Goal: Task Accomplishment & Management: Use online tool/utility

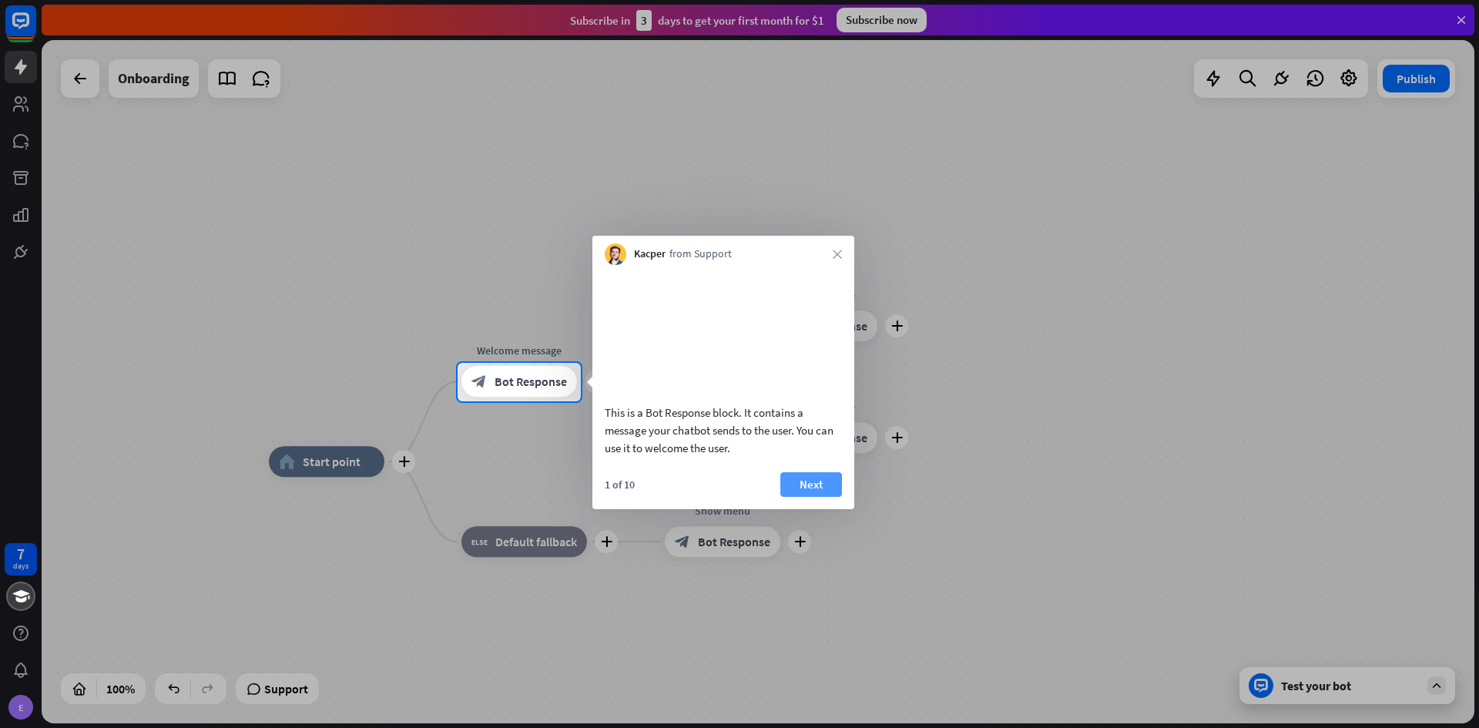
click at [786, 497] on button "Next" at bounding box center [812, 484] width 62 height 25
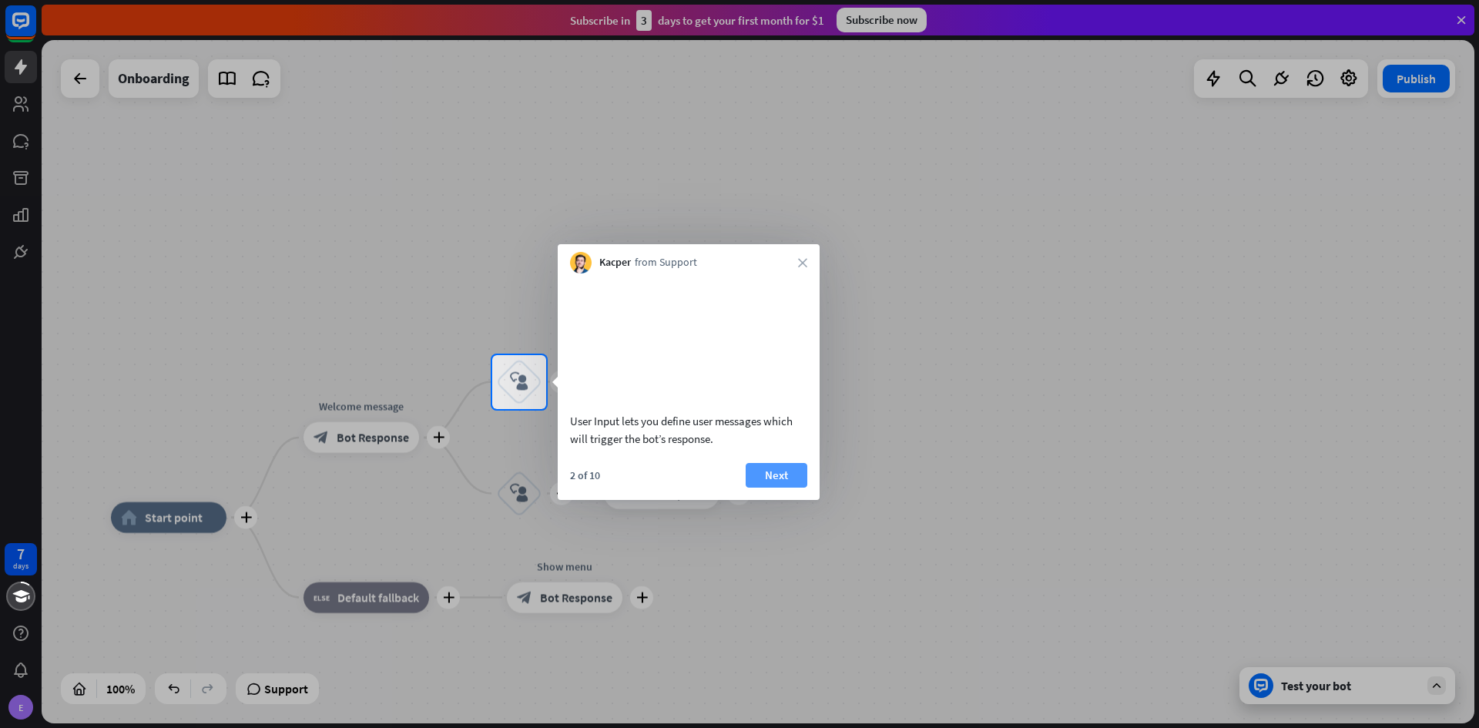
click at [798, 485] on button "Next" at bounding box center [777, 475] width 62 height 25
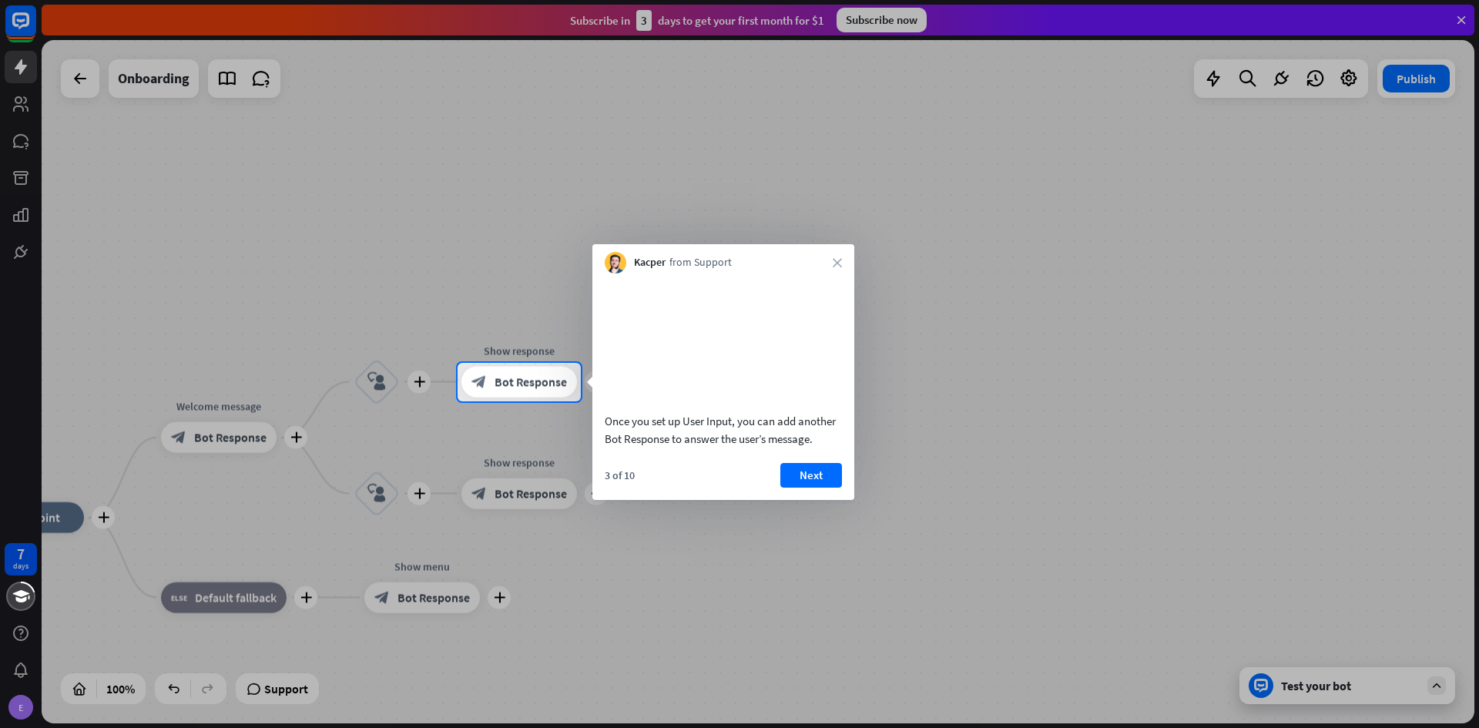
click at [815, 479] on div "Once you set up User Input, you can add another Bot Response to answer the user…" at bounding box center [724, 387] width 262 height 227
click at [816, 485] on button "Next" at bounding box center [812, 475] width 62 height 25
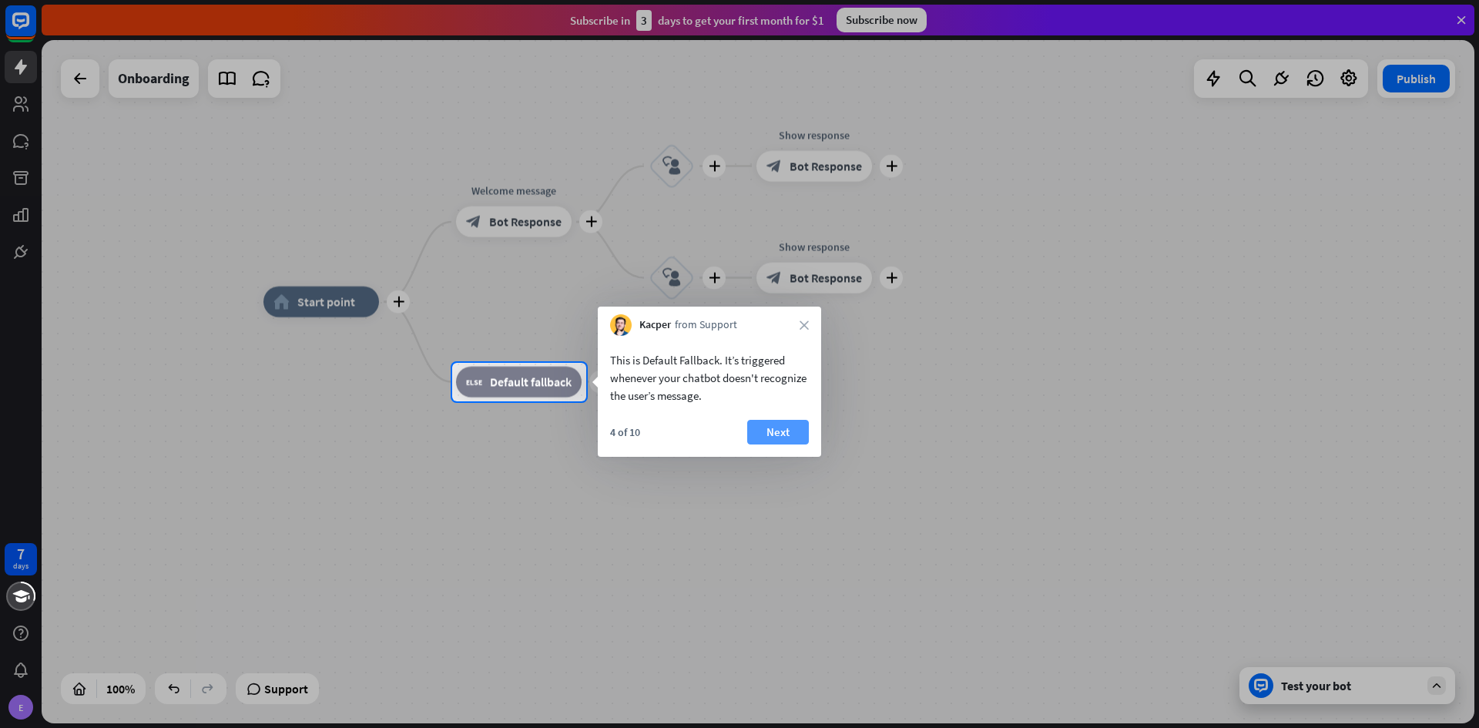
click at [808, 436] on button "Next" at bounding box center [778, 432] width 62 height 25
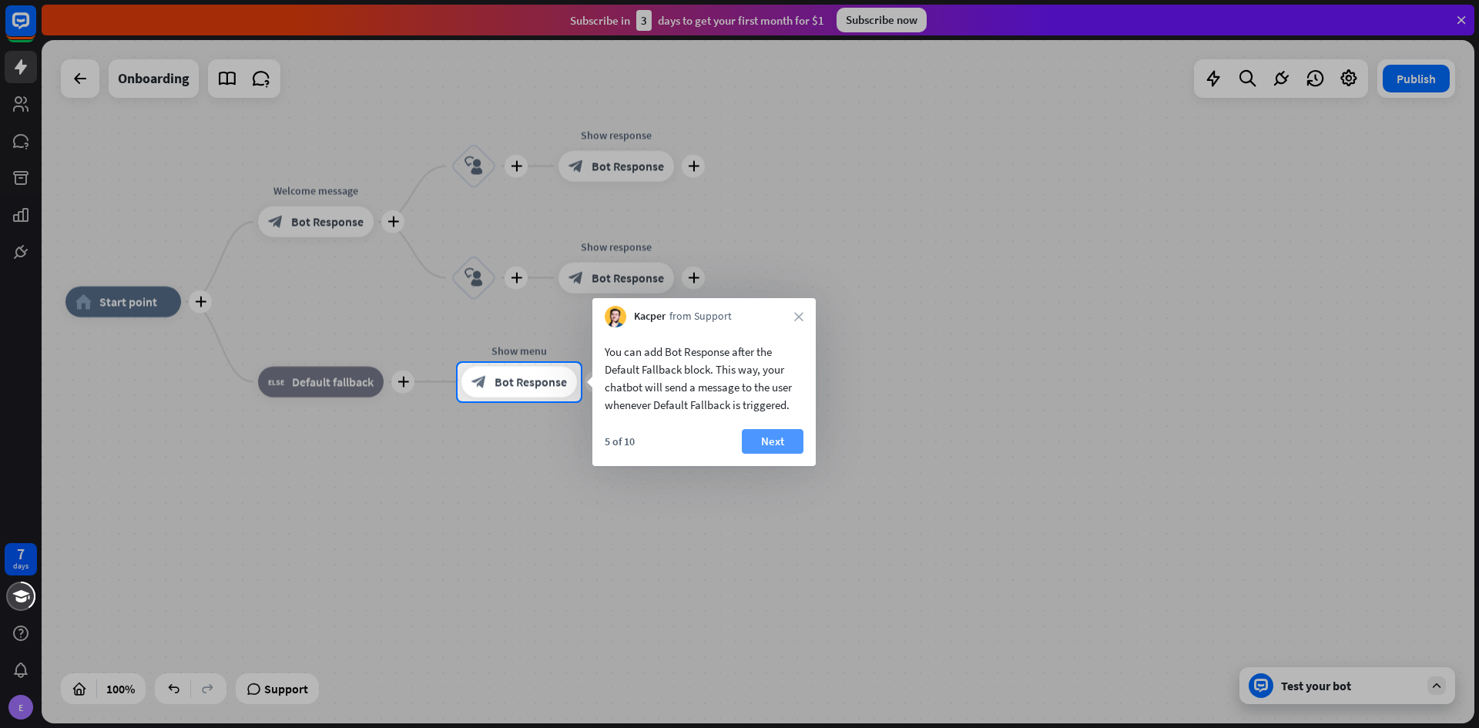
click at [780, 440] on button "Next" at bounding box center [773, 441] width 62 height 25
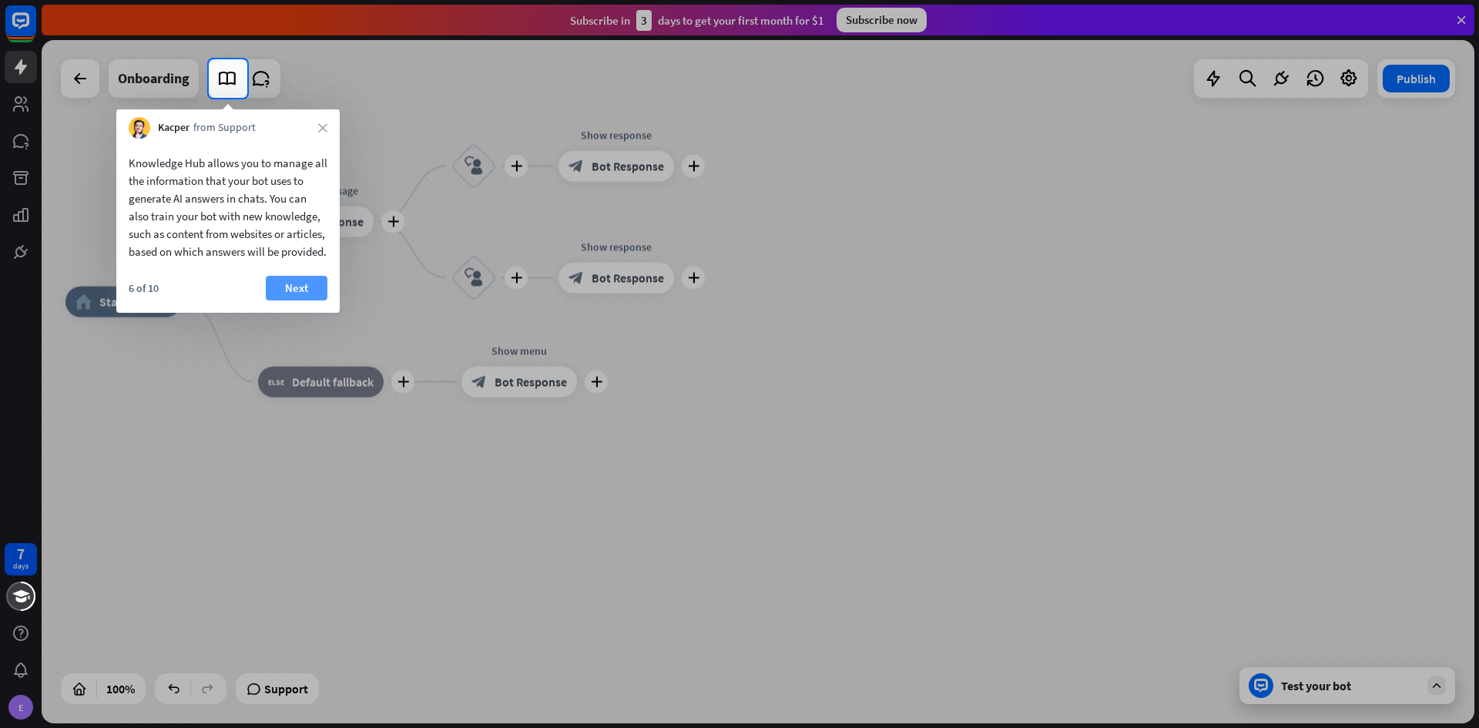
click at [307, 301] on button "Next" at bounding box center [297, 288] width 62 height 25
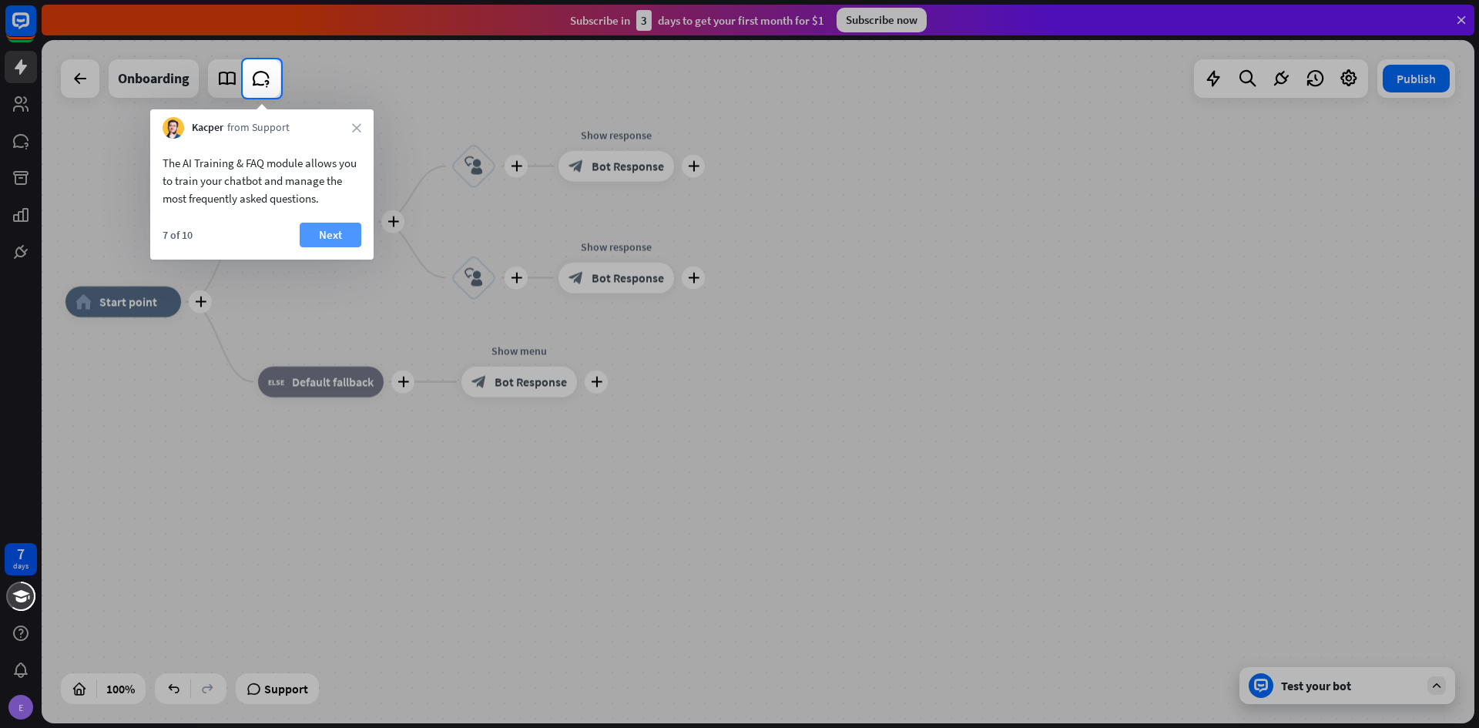
click at [342, 234] on button "Next" at bounding box center [331, 235] width 62 height 25
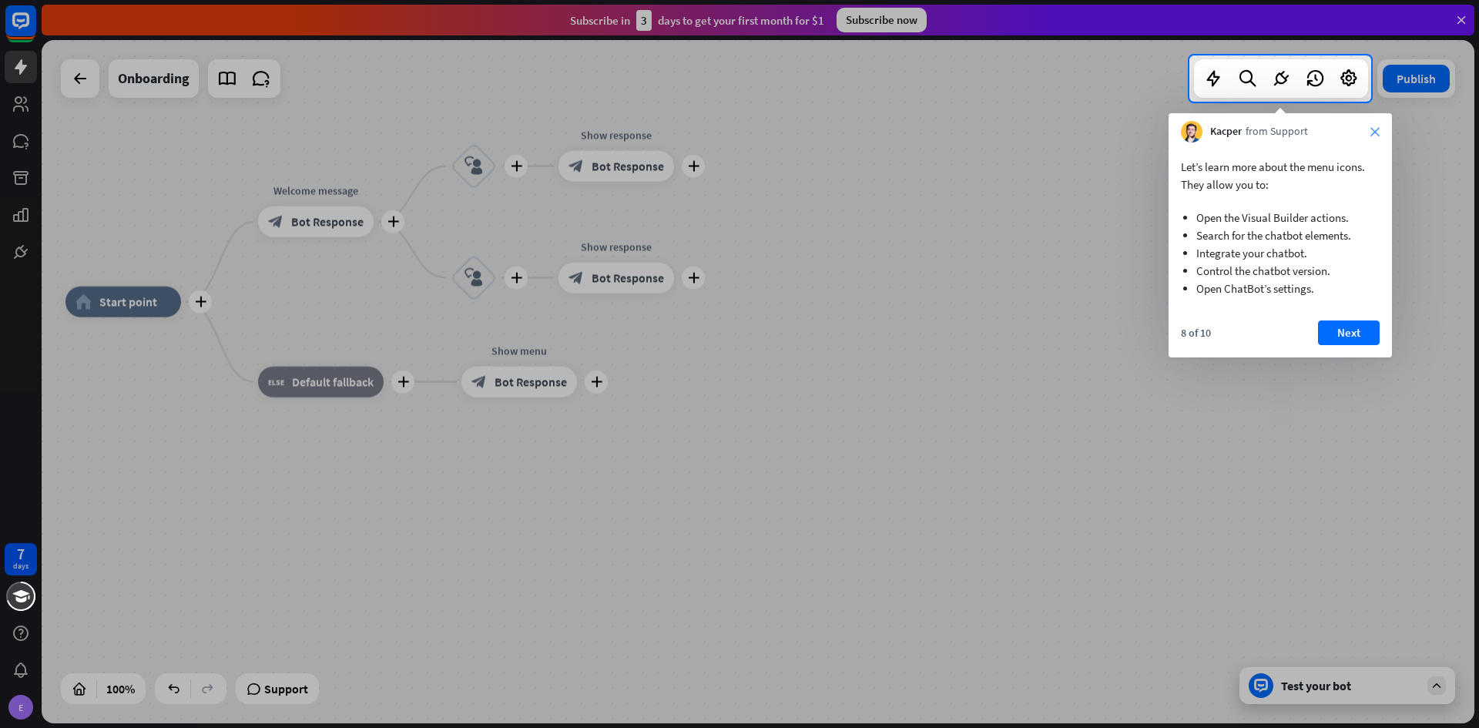
click at [1374, 132] on icon "close" at bounding box center [1375, 131] width 9 height 9
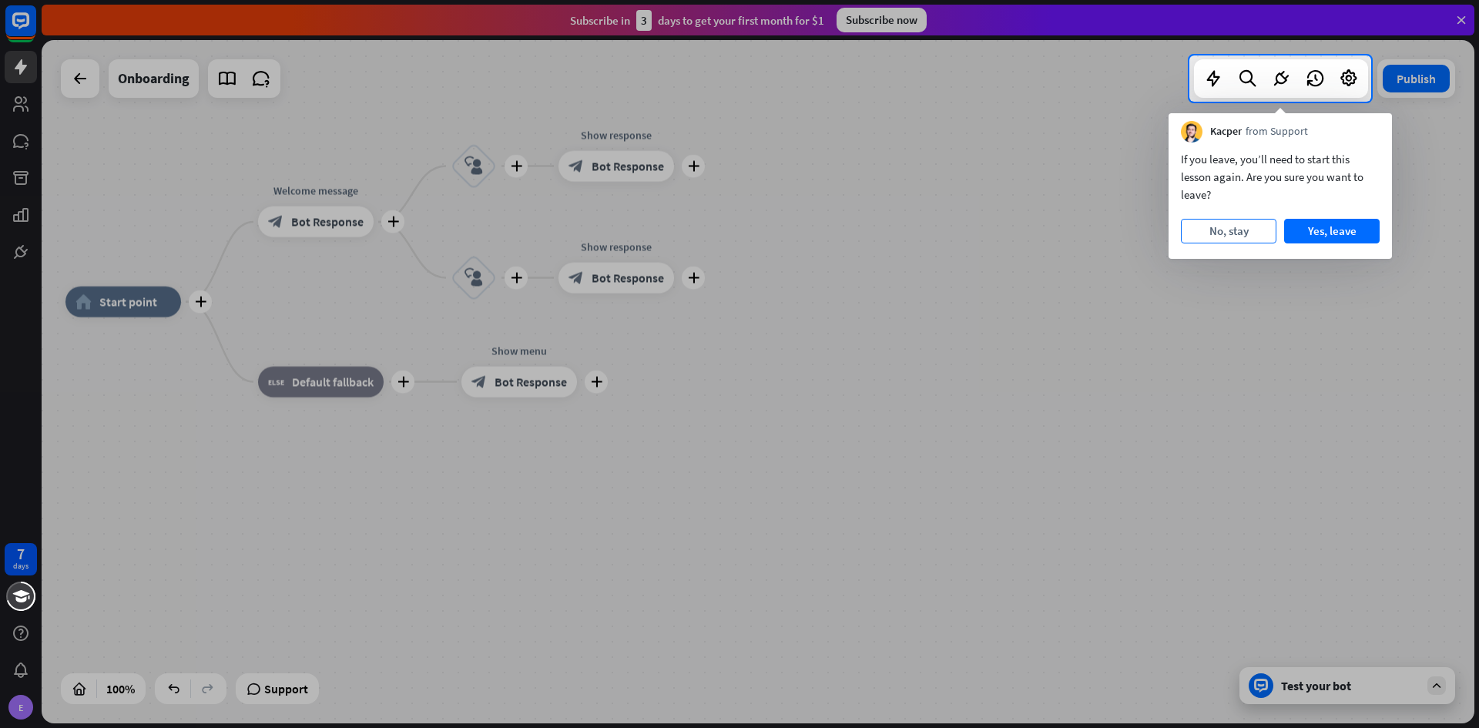
click at [1239, 225] on button "No, stay" at bounding box center [1229, 231] width 96 height 25
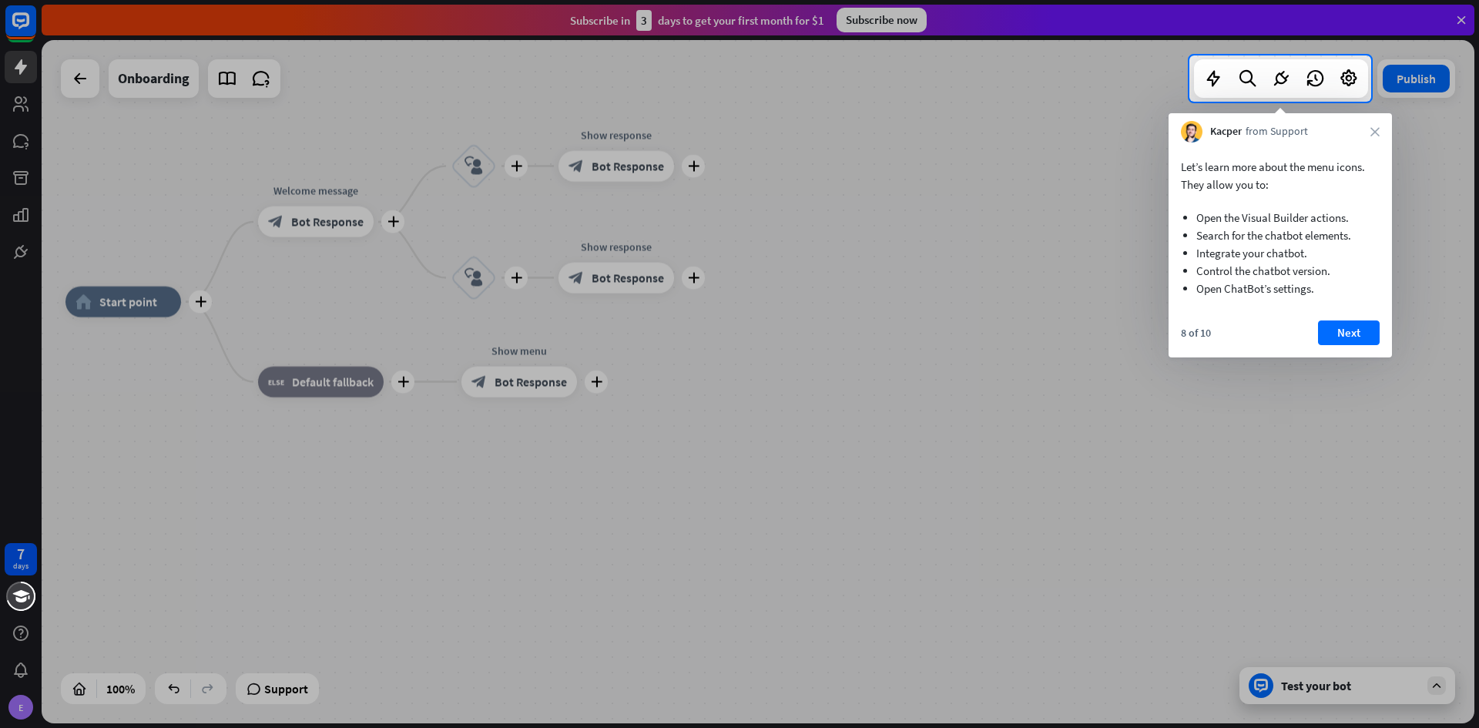
click at [1365, 124] on div "Kacper from Support close" at bounding box center [1280, 127] width 223 height 29
click at [1365, 126] on div "Kacper from Support close" at bounding box center [1280, 127] width 223 height 29
click at [1374, 133] on icon "close" at bounding box center [1375, 131] width 9 height 9
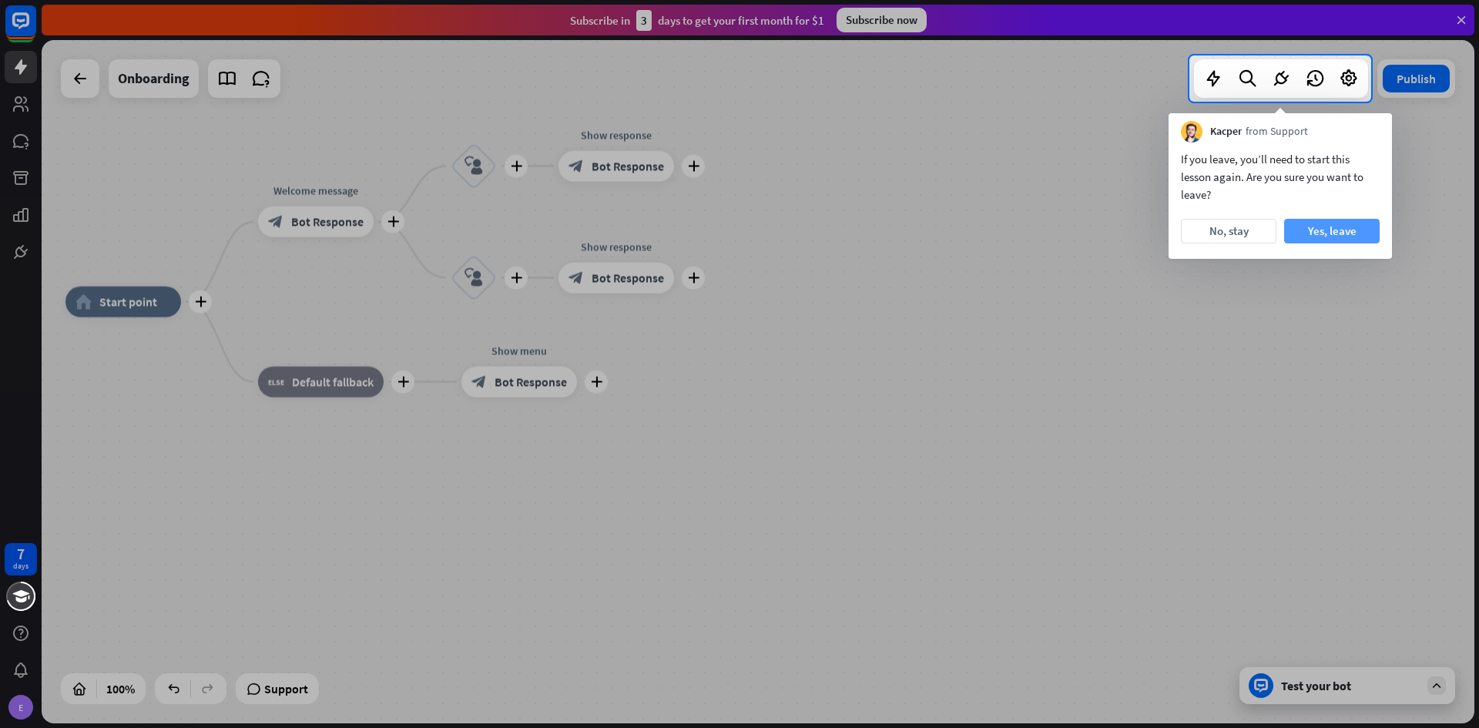
click at [1338, 223] on button "Yes, leave" at bounding box center [1332, 231] width 96 height 25
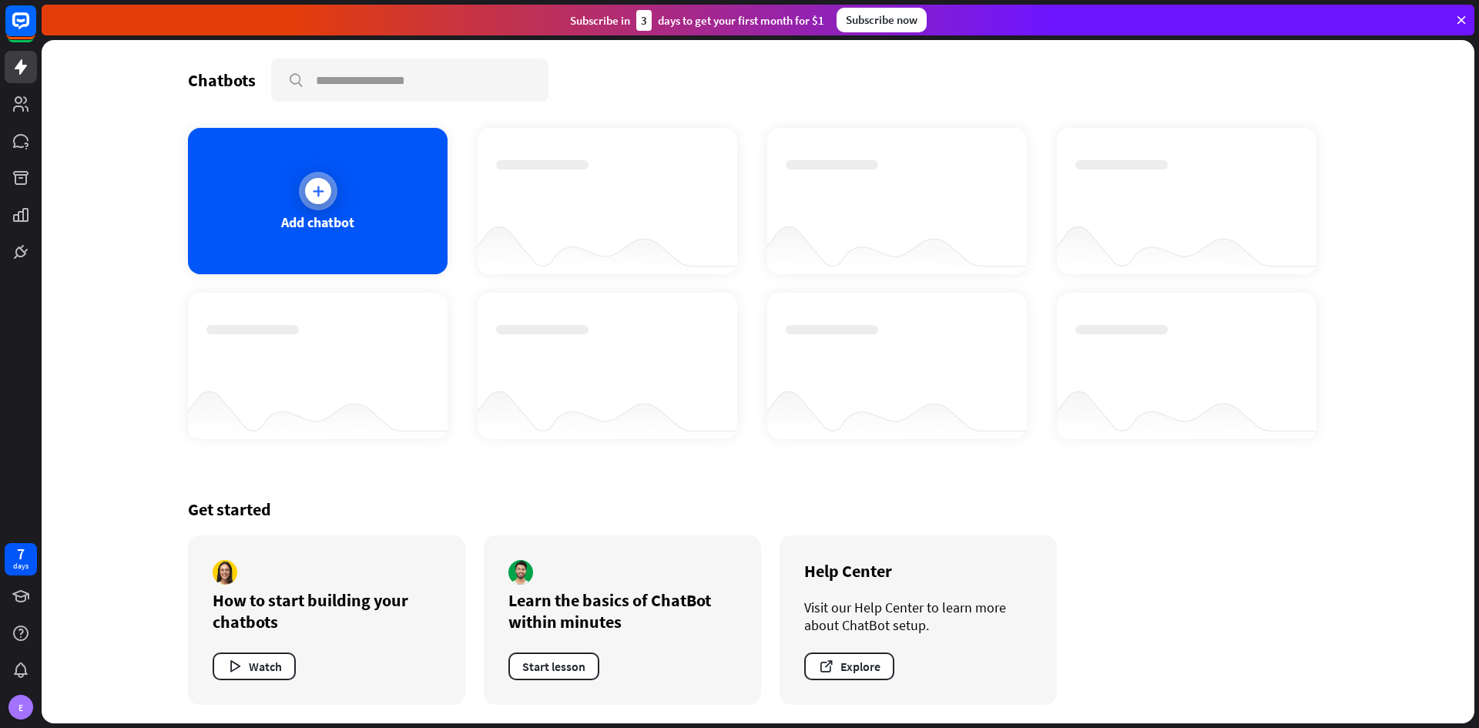
click at [323, 220] on div "Add chatbot" at bounding box center [317, 222] width 73 height 18
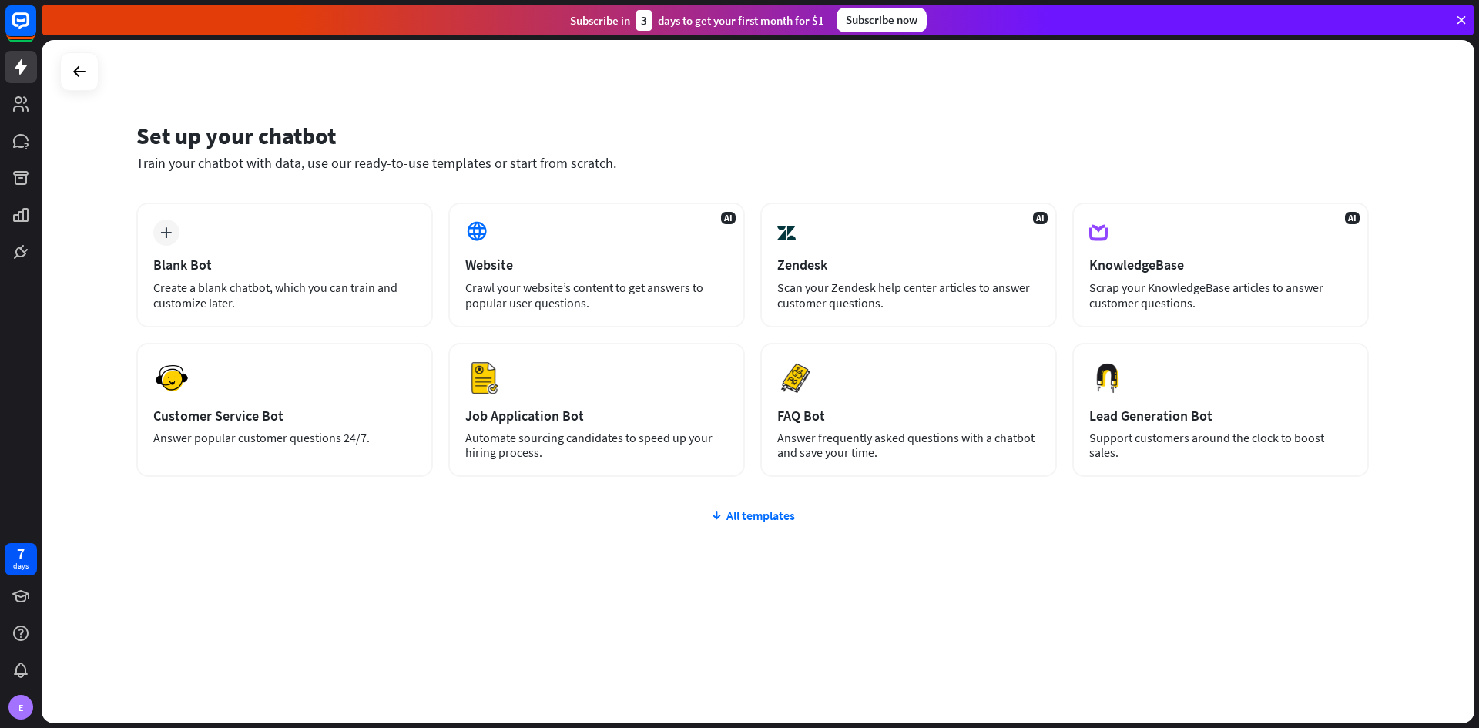
click at [323, 220] on div "plus Blank Bot Create a blank chatbot, which you can train and customize later." at bounding box center [284, 265] width 297 height 125
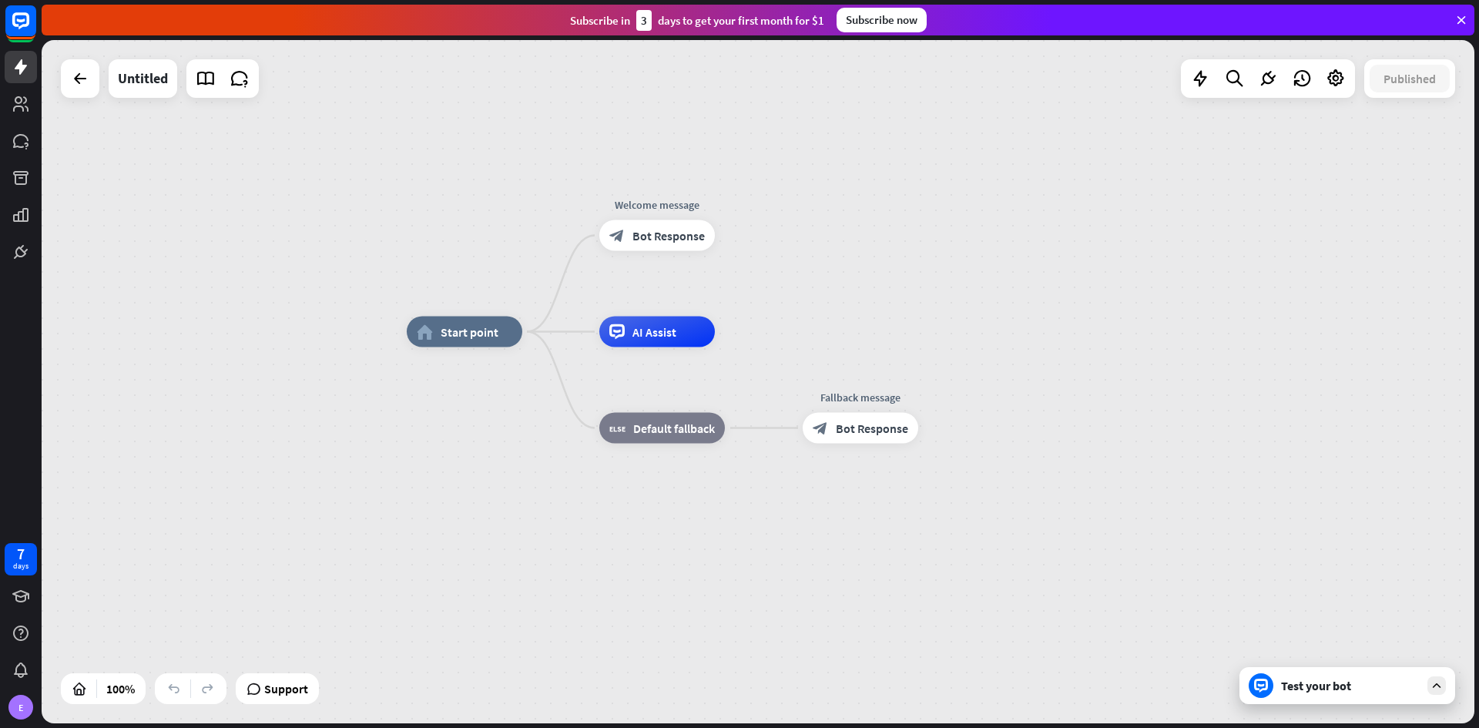
drag, startPoint x: 778, startPoint y: 331, endPoint x: 857, endPoint y: 280, distance: 93.2
click at [857, 280] on div "home_2 Start point Welcome message block_bot_response Bot Response AI Assist bl…" at bounding box center [758, 381] width 1433 height 683
click at [652, 237] on span "Bot Response" at bounding box center [669, 235] width 72 height 15
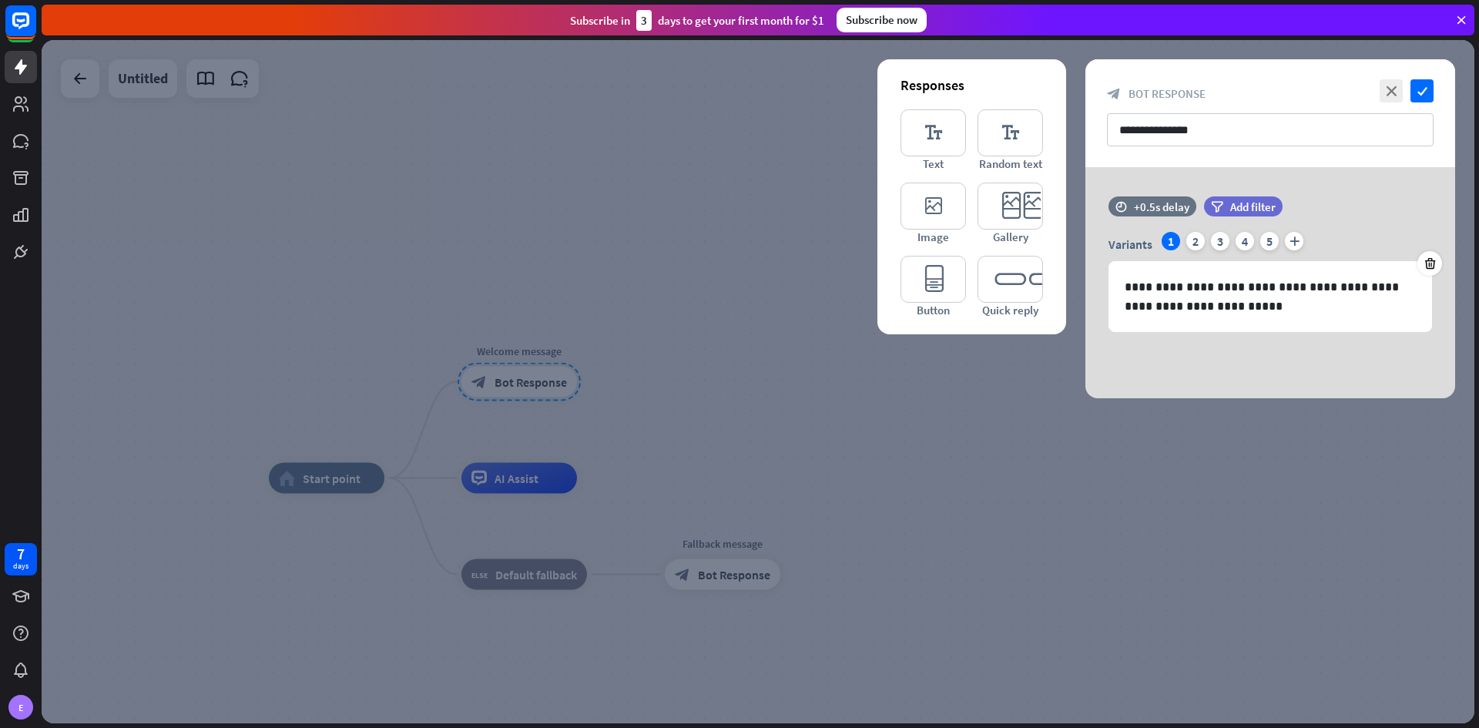
click at [652, 237] on div at bounding box center [758, 381] width 1433 height 683
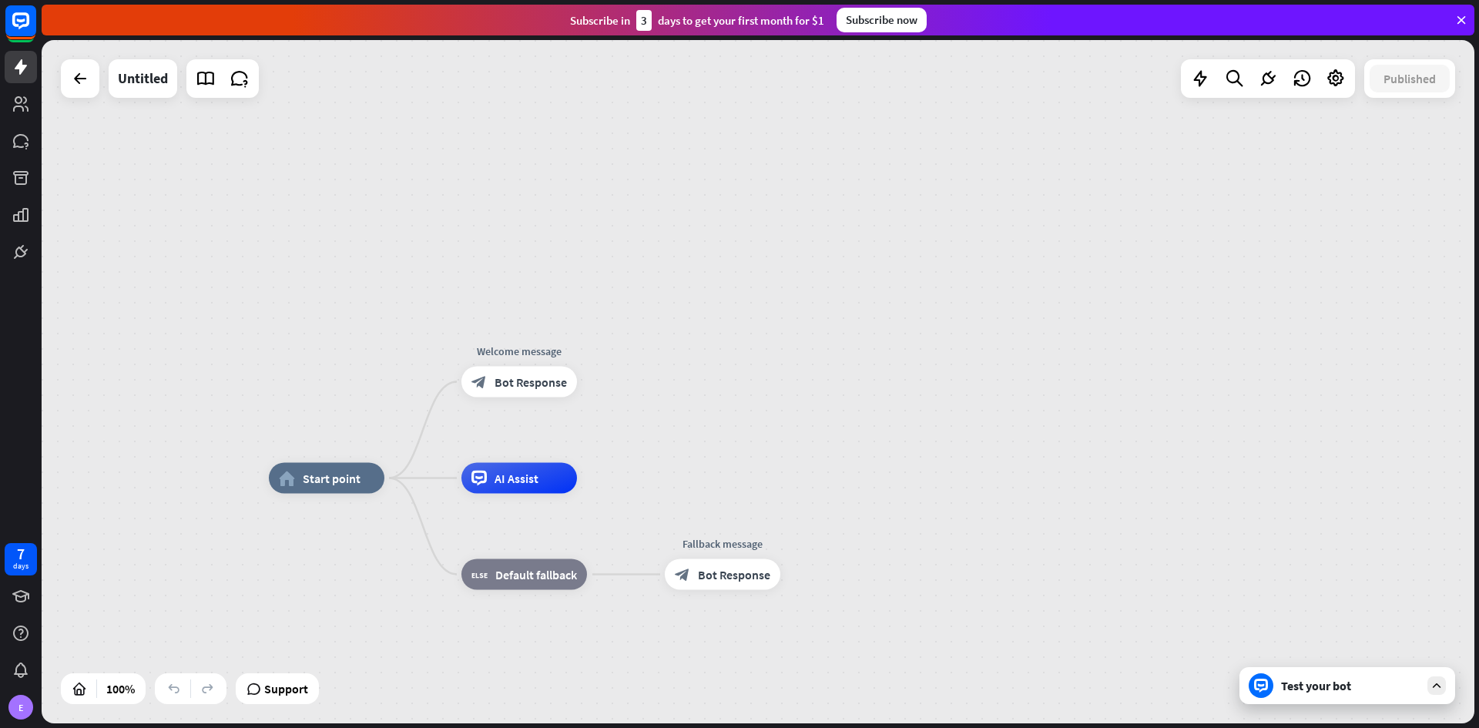
click at [227, 184] on div "home_2 Start point Welcome message block_bot_response Bot Response AI Assist bl…" at bounding box center [758, 381] width 1433 height 683
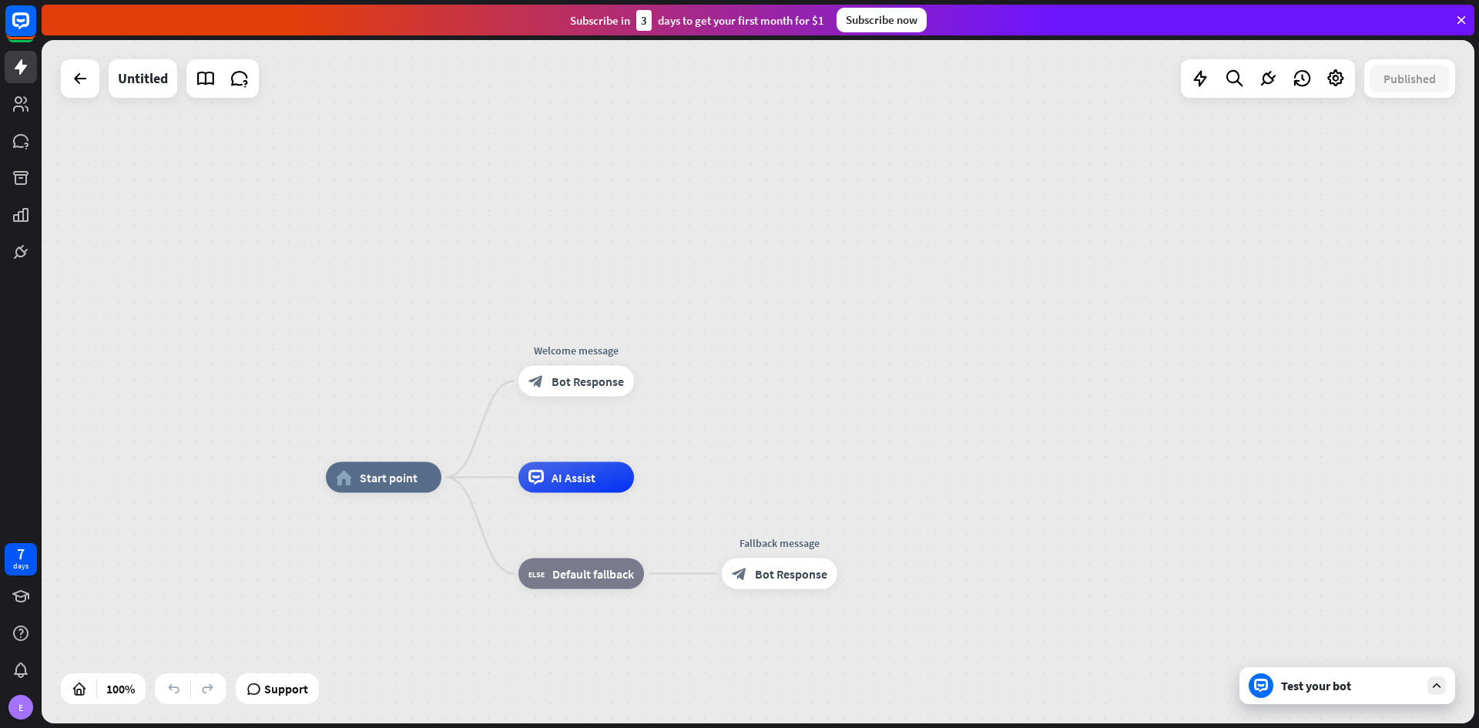
drag, startPoint x: 203, startPoint y: 188, endPoint x: 72, endPoint y: 117, distance: 148.9
click at [376, 148] on div "home_2 Start point Welcome message block_bot_response Bot Response AI Assist bl…" at bounding box center [758, 381] width 1433 height 683
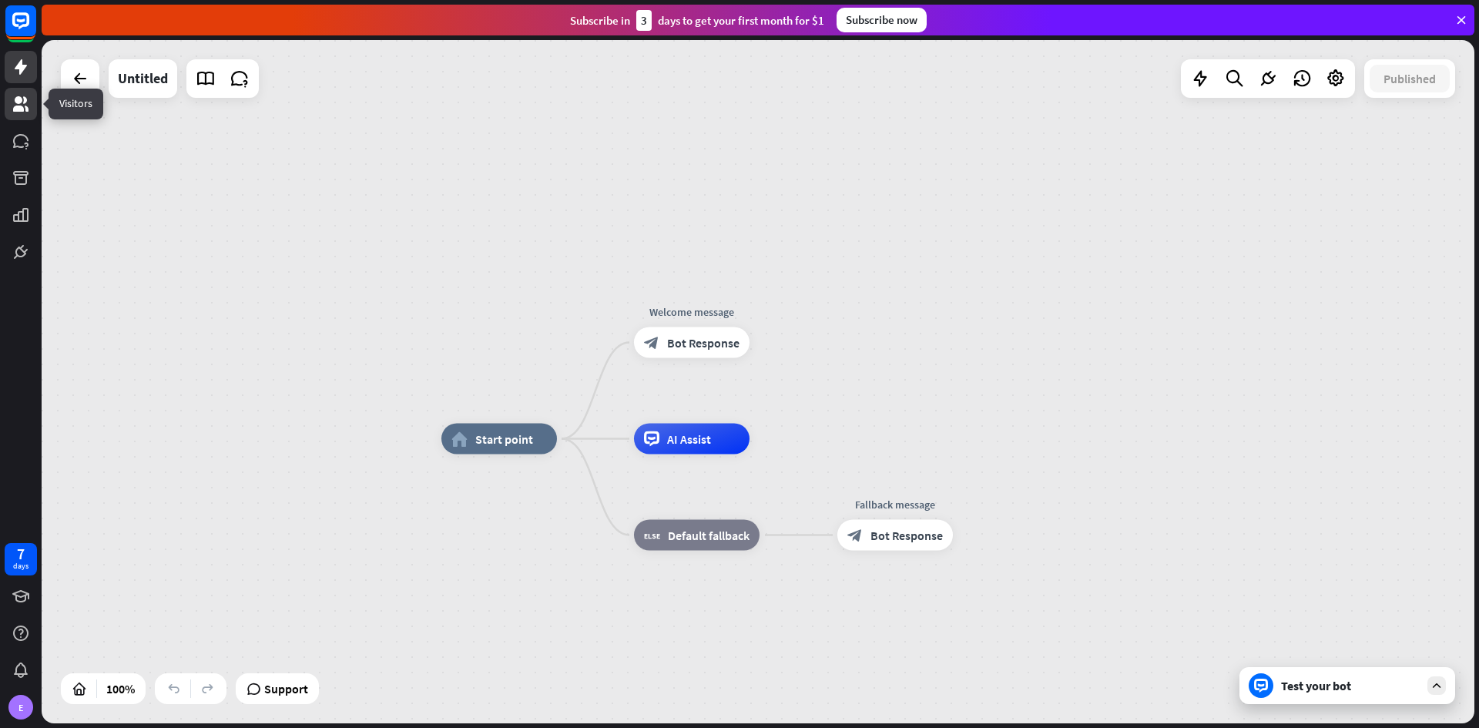
click at [33, 111] on link at bounding box center [21, 104] width 32 height 32
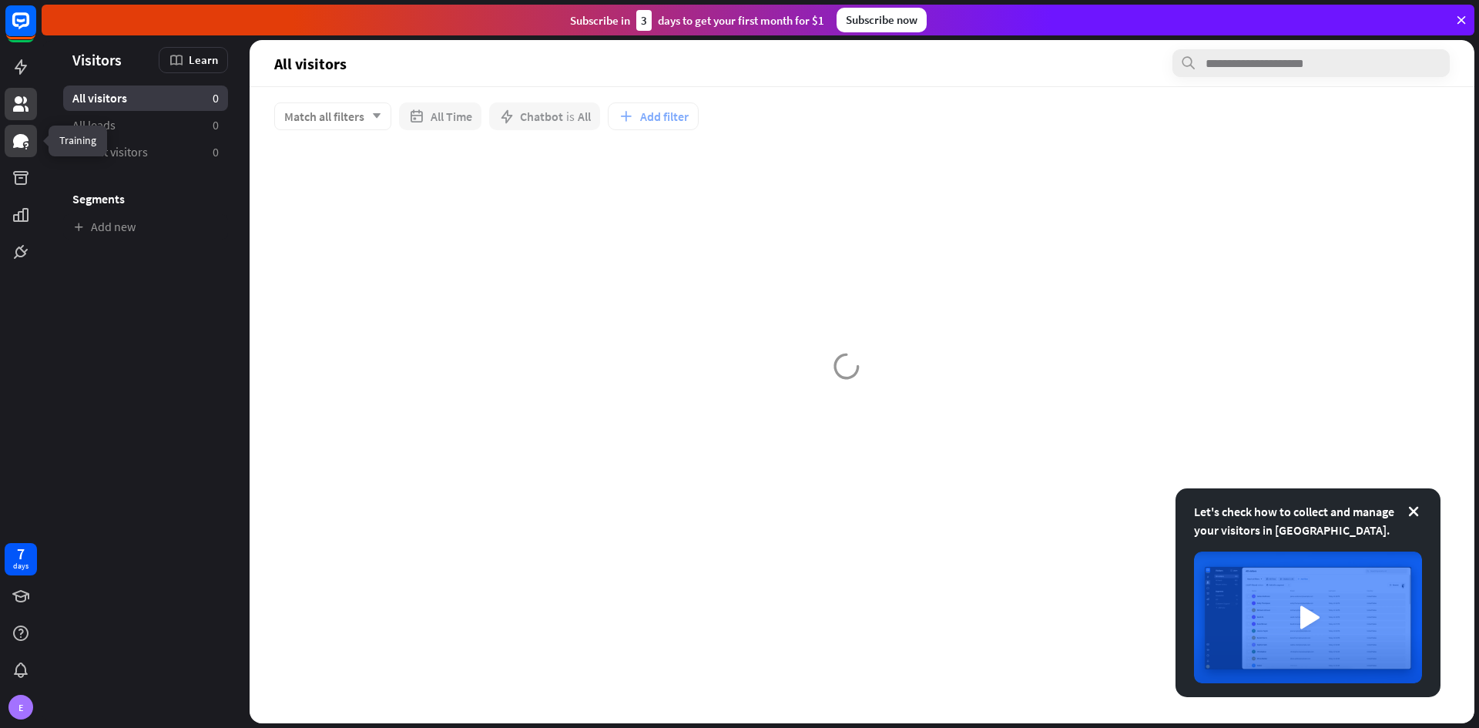
click at [24, 153] on link at bounding box center [21, 141] width 32 height 32
